Goal: Information Seeking & Learning: Learn about a topic

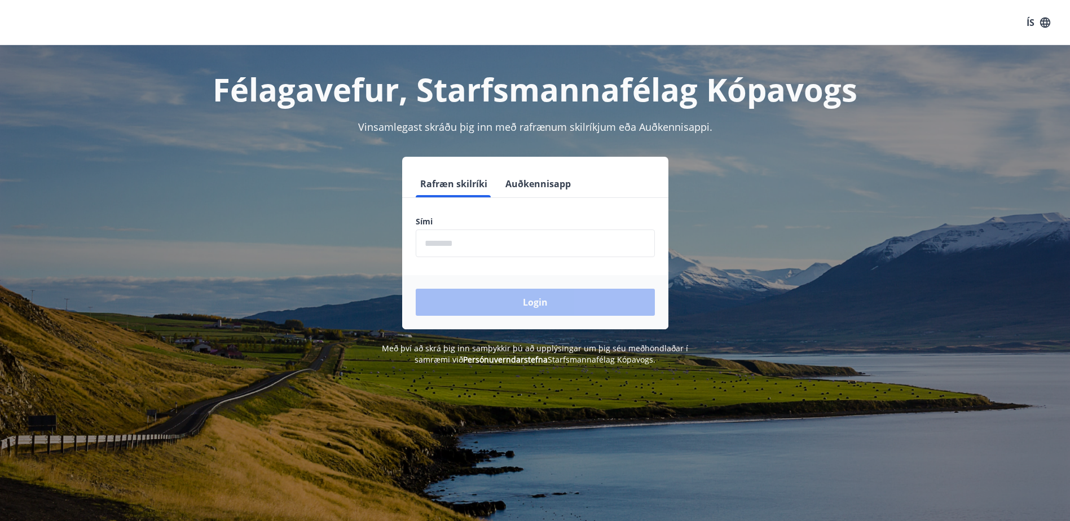
click at [463, 230] on input "phone" at bounding box center [535, 244] width 239 height 28
type input "********"
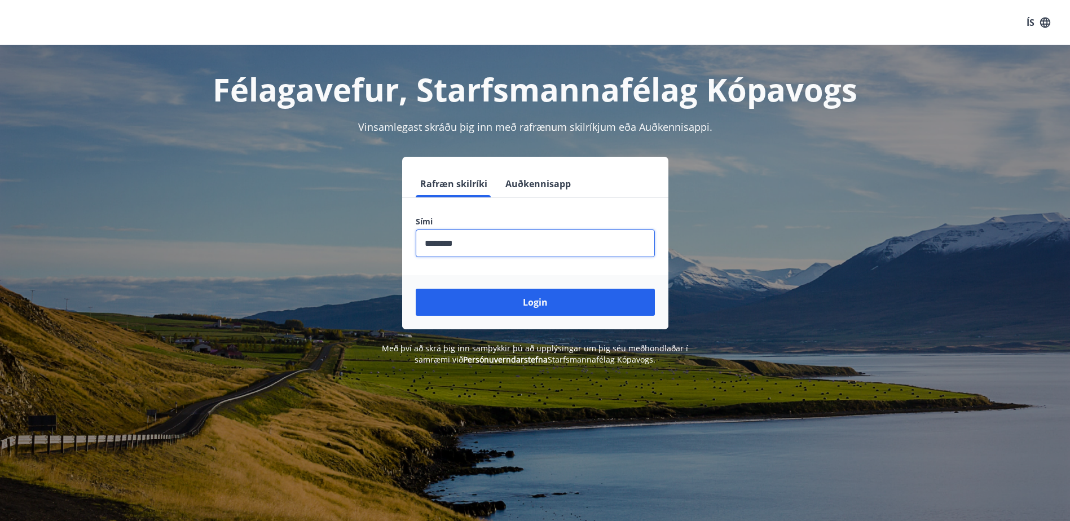
click at [539, 318] on div "Login" at bounding box center [535, 302] width 266 height 54
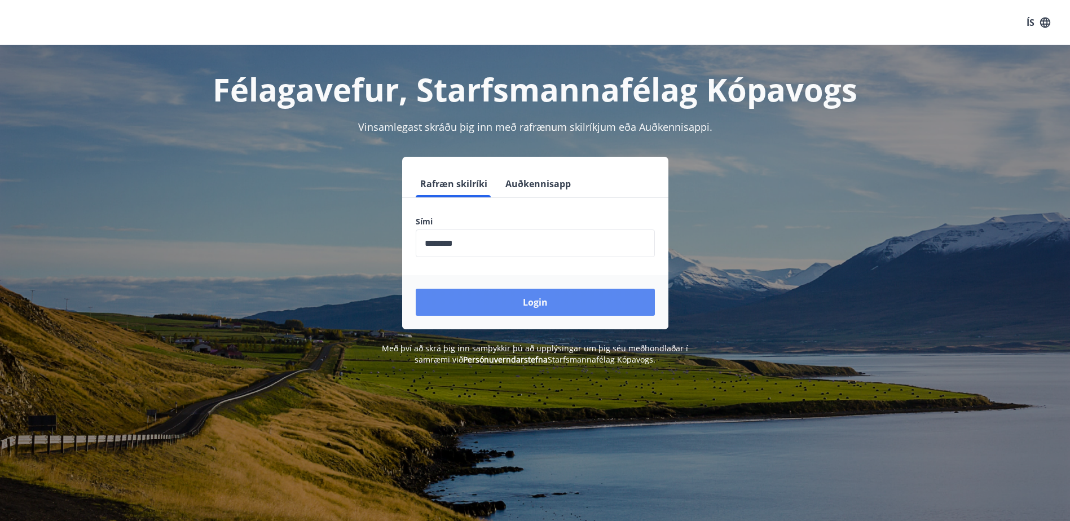
click at [548, 304] on button "Login" at bounding box center [535, 302] width 239 height 27
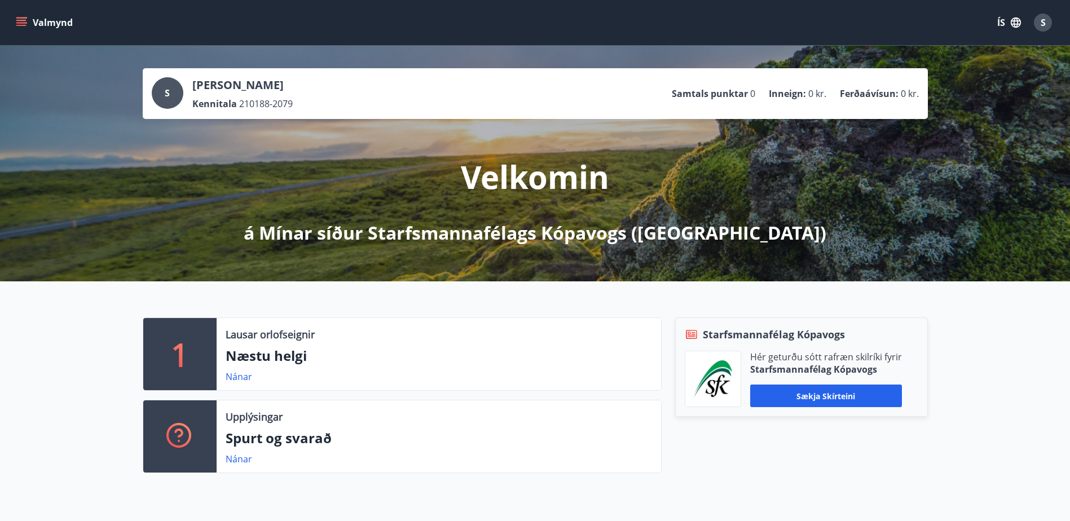
click at [324, 362] on p "Næstu helgi" at bounding box center [439, 355] width 427 height 19
click at [230, 379] on link "Nánar" at bounding box center [239, 377] width 27 height 12
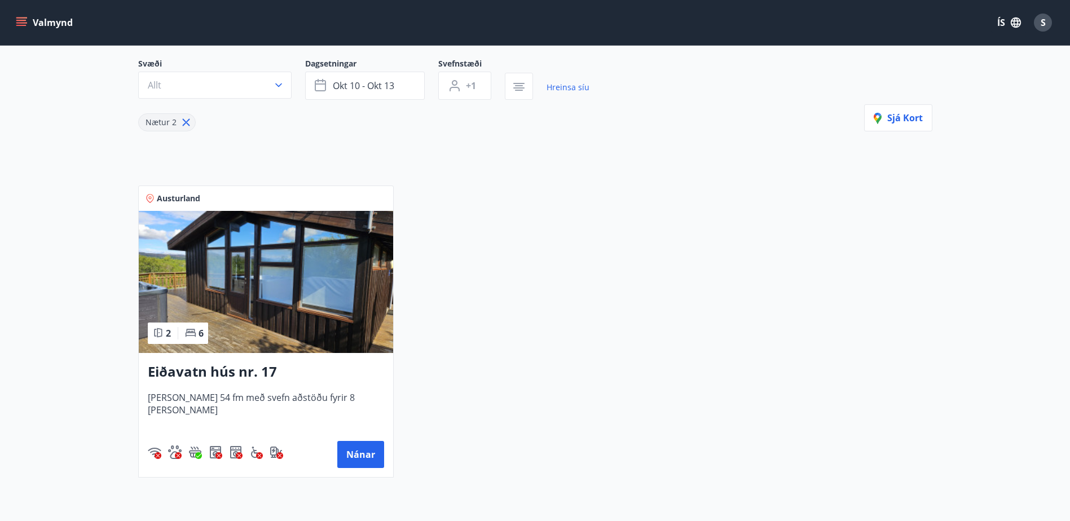
scroll to position [113, 0]
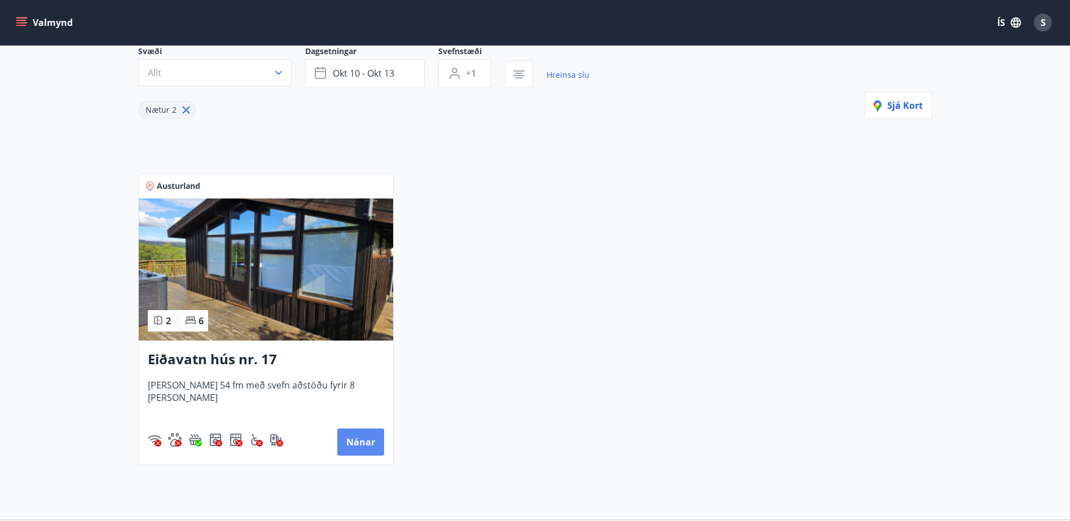
click at [350, 438] on button "Nánar" at bounding box center [360, 442] width 47 height 27
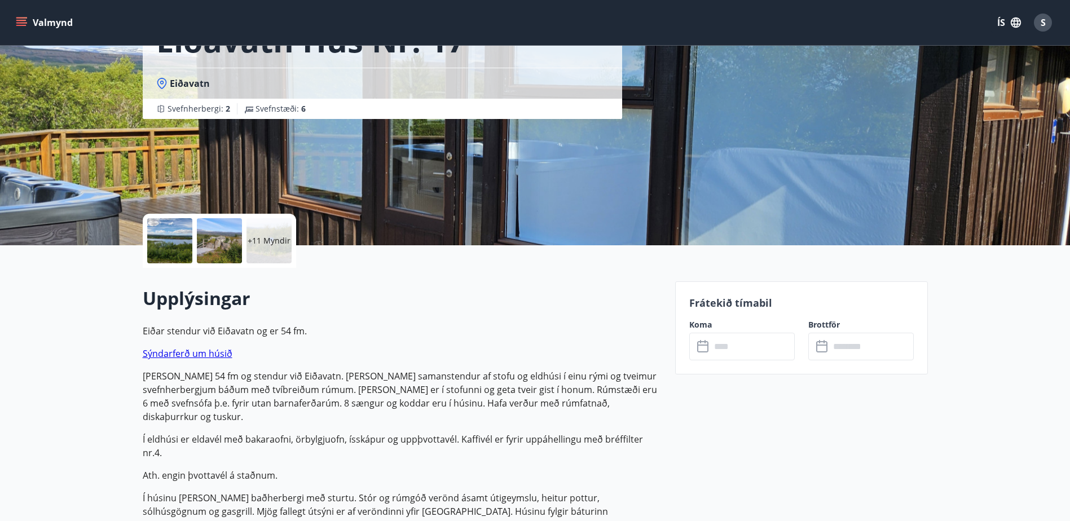
scroll to position [113, 0]
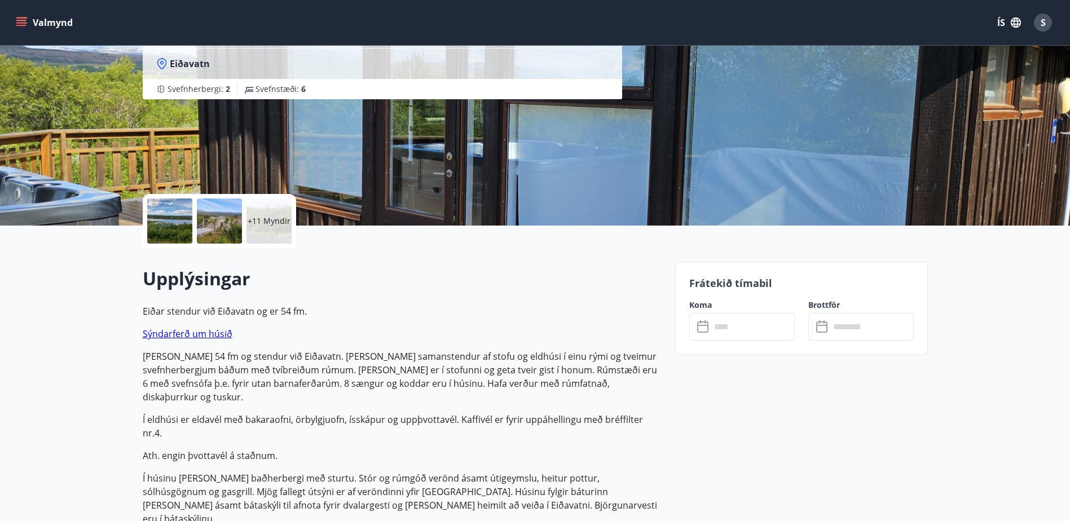
click at [195, 341] on p "Eiðar stendur við Eiðavatn og er 54 fm. Sýndarferð um húsið [PERSON_NAME] 54 fm…" at bounding box center [402, 415] width 519 height 221
click at [195, 333] on link "Sýndarferð um húsið" at bounding box center [188, 334] width 90 height 12
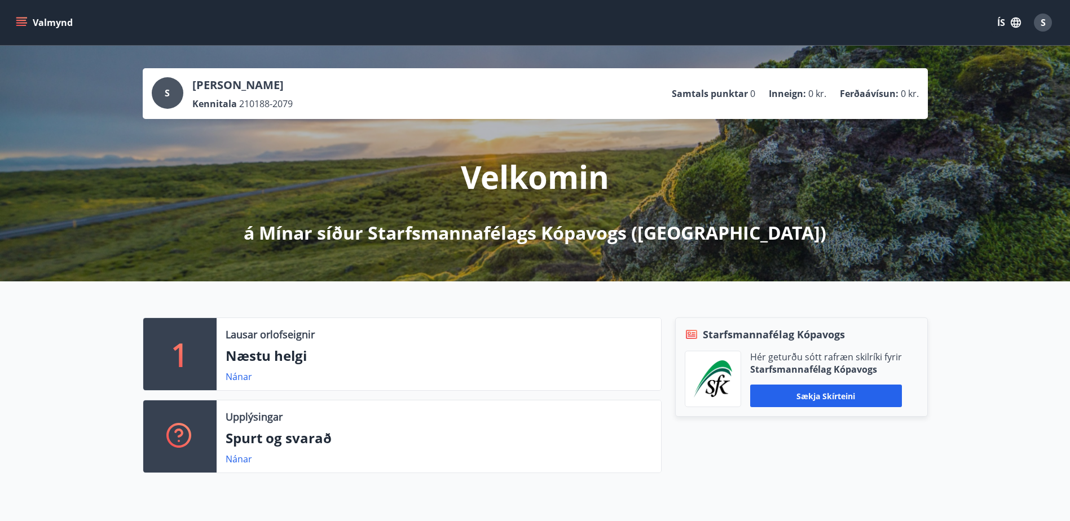
drag, startPoint x: 865, startPoint y: 226, endPoint x: 873, endPoint y: 138, distance: 89.0
click at [873, 135] on div "S Sara Berglind Jónsdóttir Kennitala 210188-2079 Samtals punktar 0 Inneign : 0 …" at bounding box center [535, 164] width 1070 height 236
drag, startPoint x: 887, startPoint y: 194, endPoint x: 881, endPoint y: 194, distance: 6.2
click at [882, 194] on div "S Sara Berglind Jónsdóttir Kennitala 210188-2079 Samtals punktar 0 Inneign : 0 …" at bounding box center [535, 164] width 1070 height 236
click at [27, 20] on icon "menu" at bounding box center [21, 22] width 11 height 11
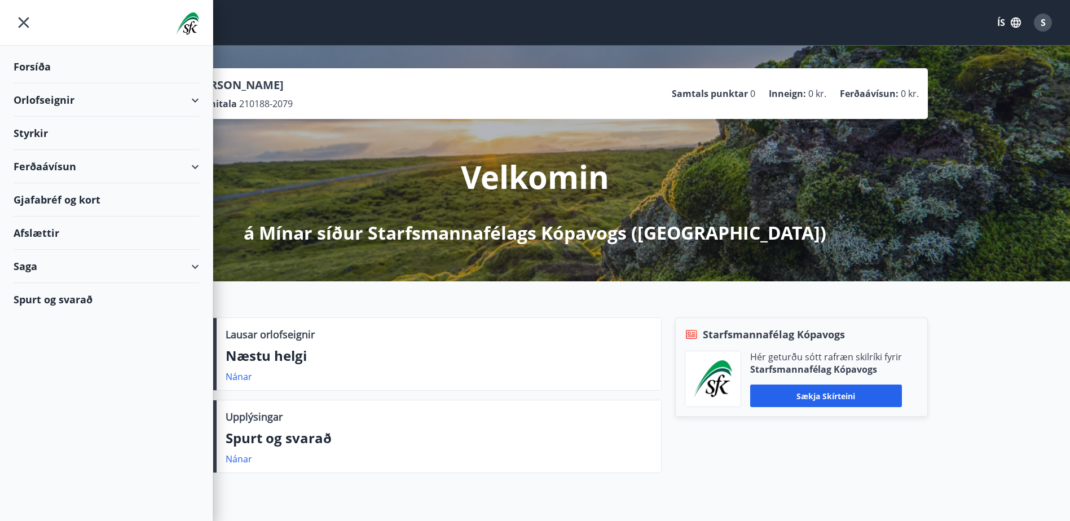
click at [46, 236] on div "Afslættir" at bounding box center [107, 233] width 186 height 33
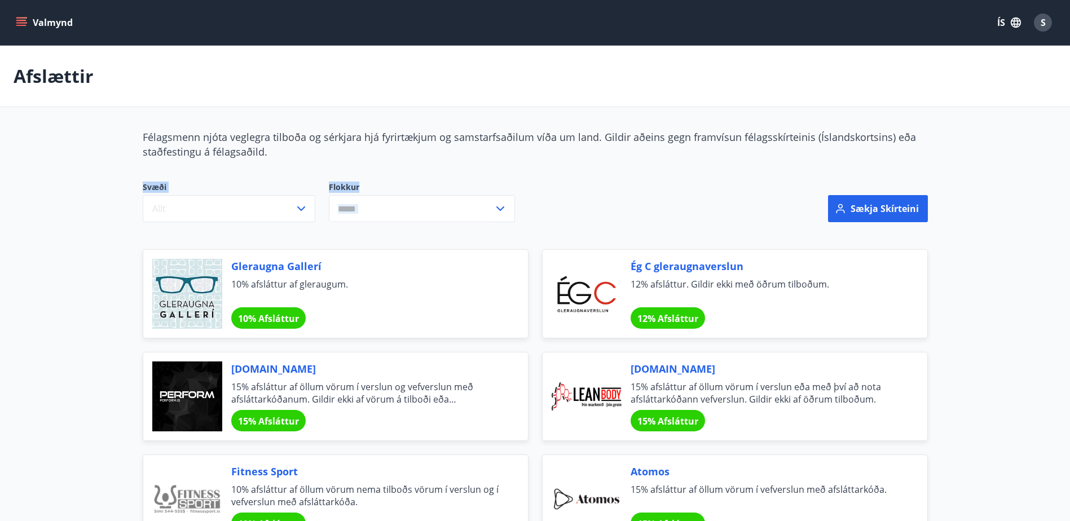
drag, startPoint x: 1006, startPoint y: 198, endPoint x: 986, endPoint y: 152, distance: 50.3
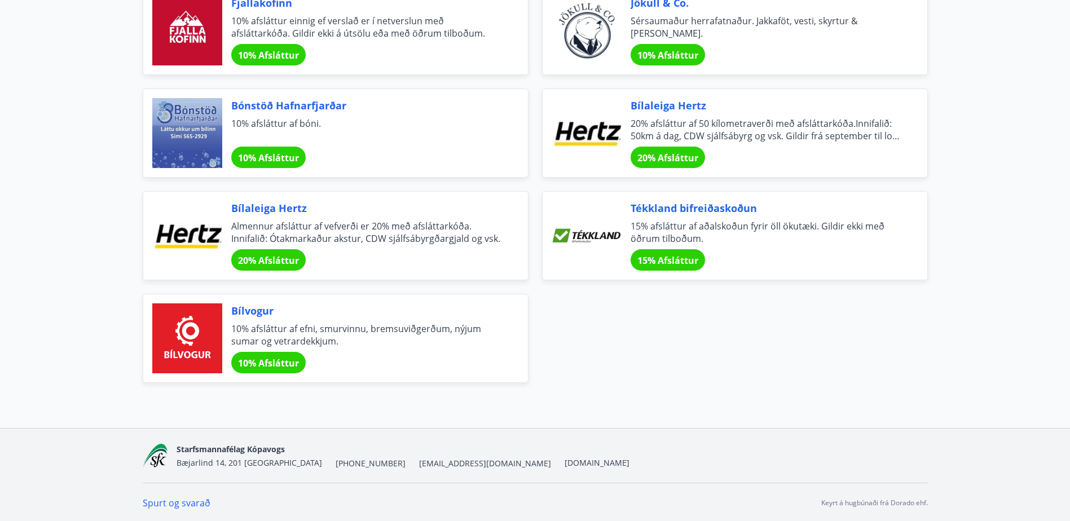
scroll to position [3757, 0]
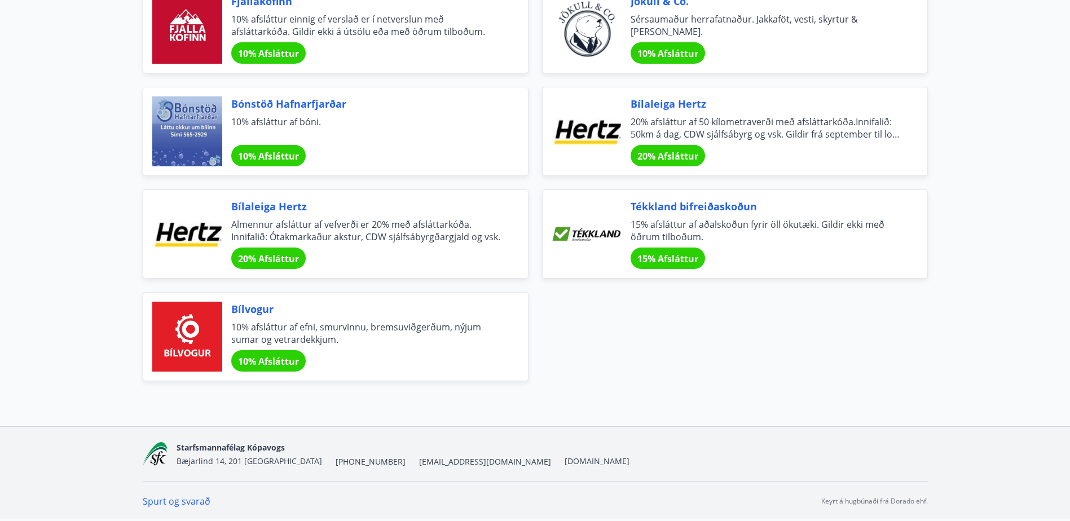
click at [247, 310] on span "Bílvogur" at bounding box center [366, 309] width 270 height 15
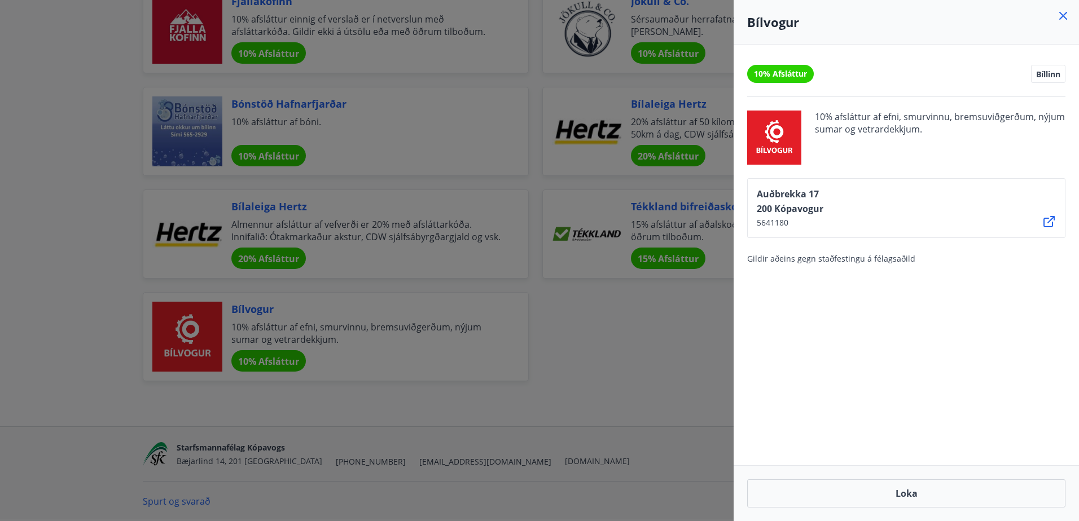
click at [705, 305] on div at bounding box center [539, 260] width 1079 height 521
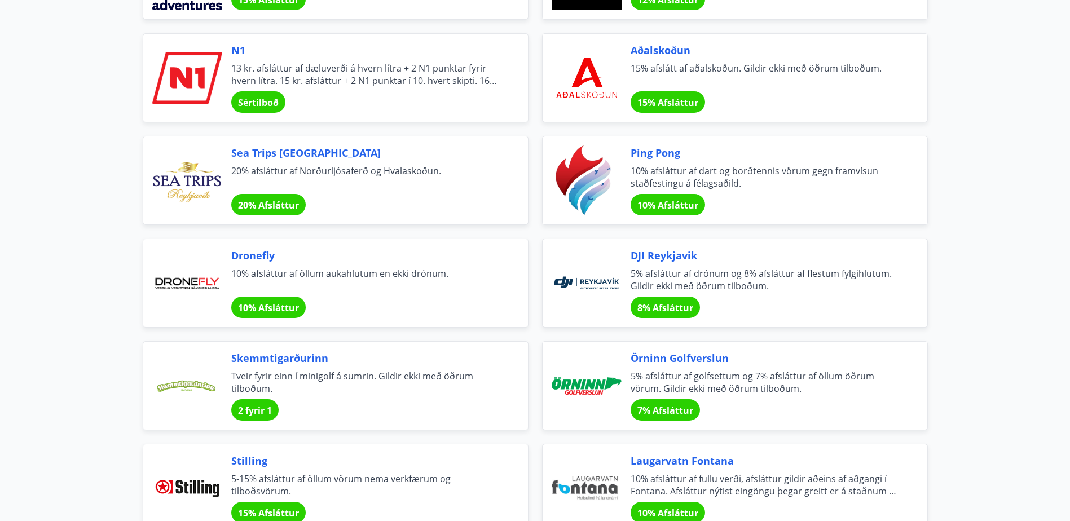
scroll to position [2233, 0]
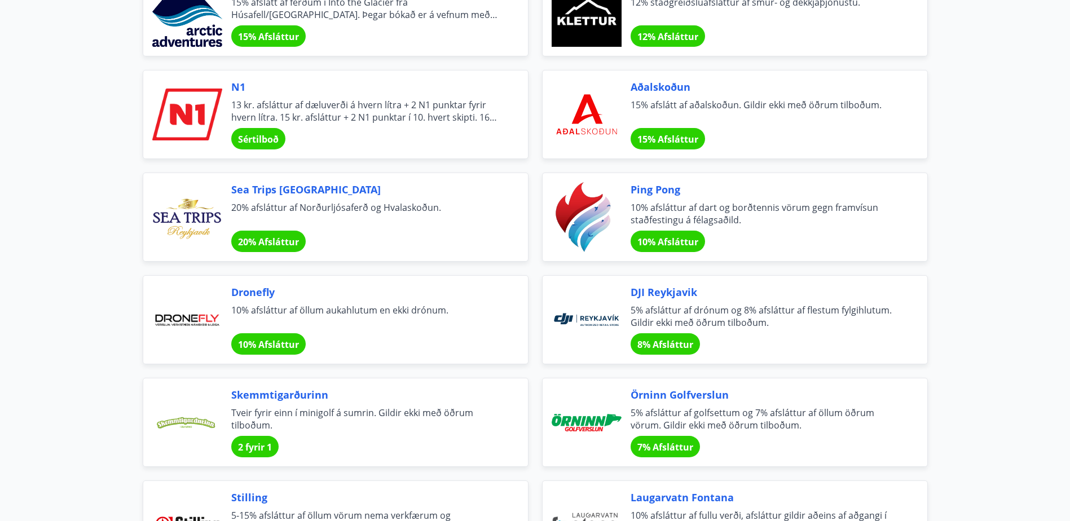
click at [385, 117] on span "13 kr. afsláttur af dæluverði á hvern lítra + 2 N1 punktar fyrir hvern lítra. 1…" at bounding box center [366, 111] width 270 height 25
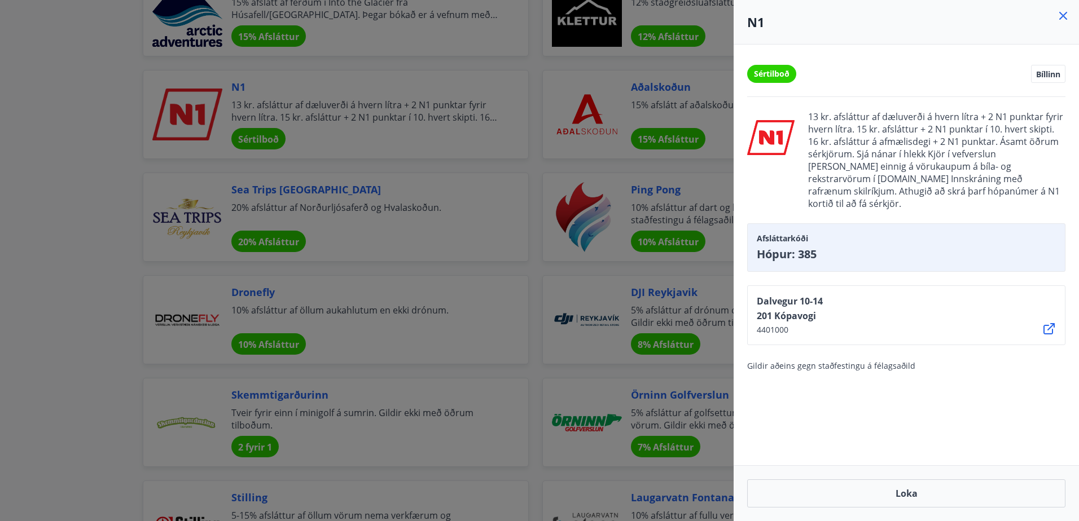
click at [1064, 16] on icon at bounding box center [1063, 16] width 8 height 8
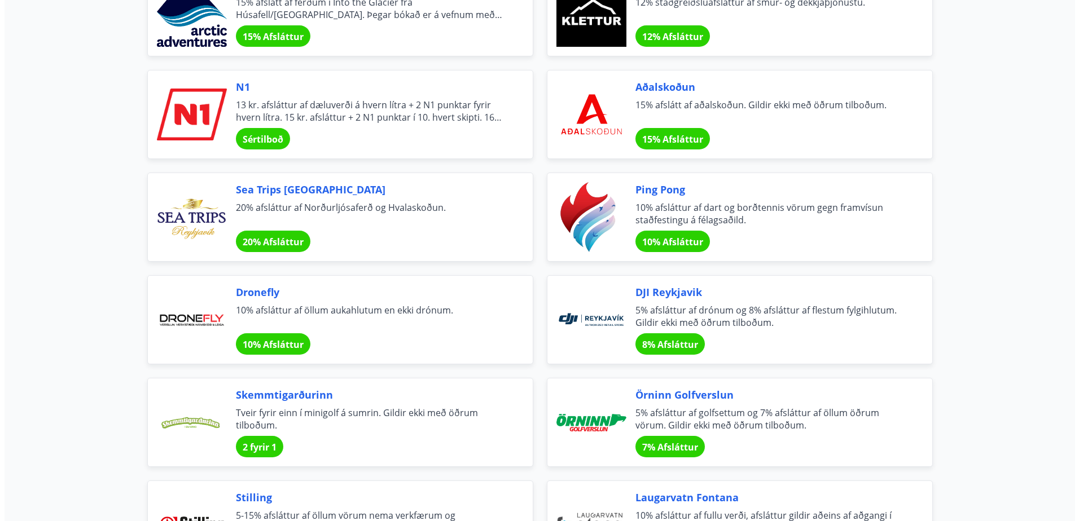
scroll to position [2120, 0]
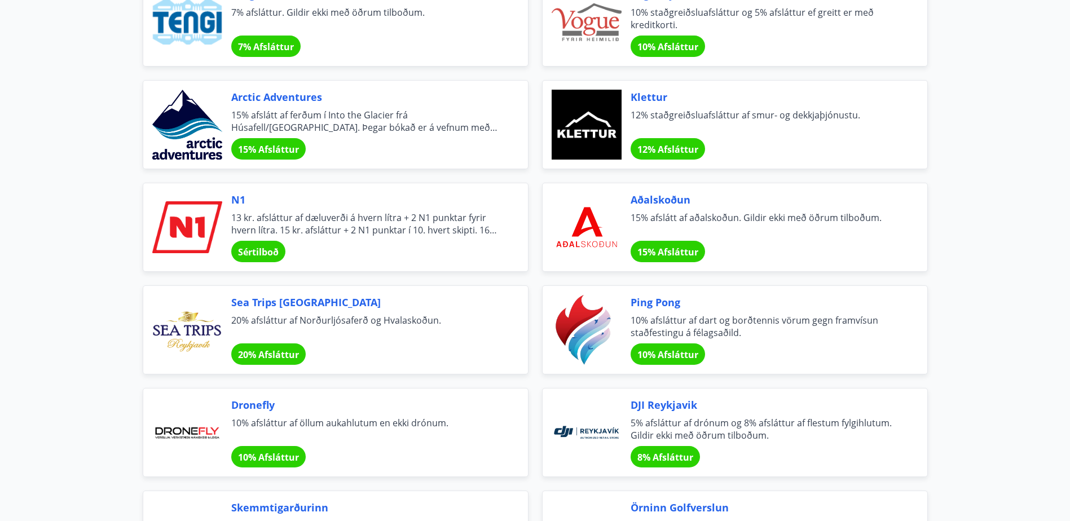
click at [692, 134] on div "Klettur 12% staðgreiðsluafsláttur af smur- og dekkjaþjónustu. 12% Afsláttur" at bounding box center [766, 125] width 270 height 70
